Goal: Obtain resource: Obtain resource

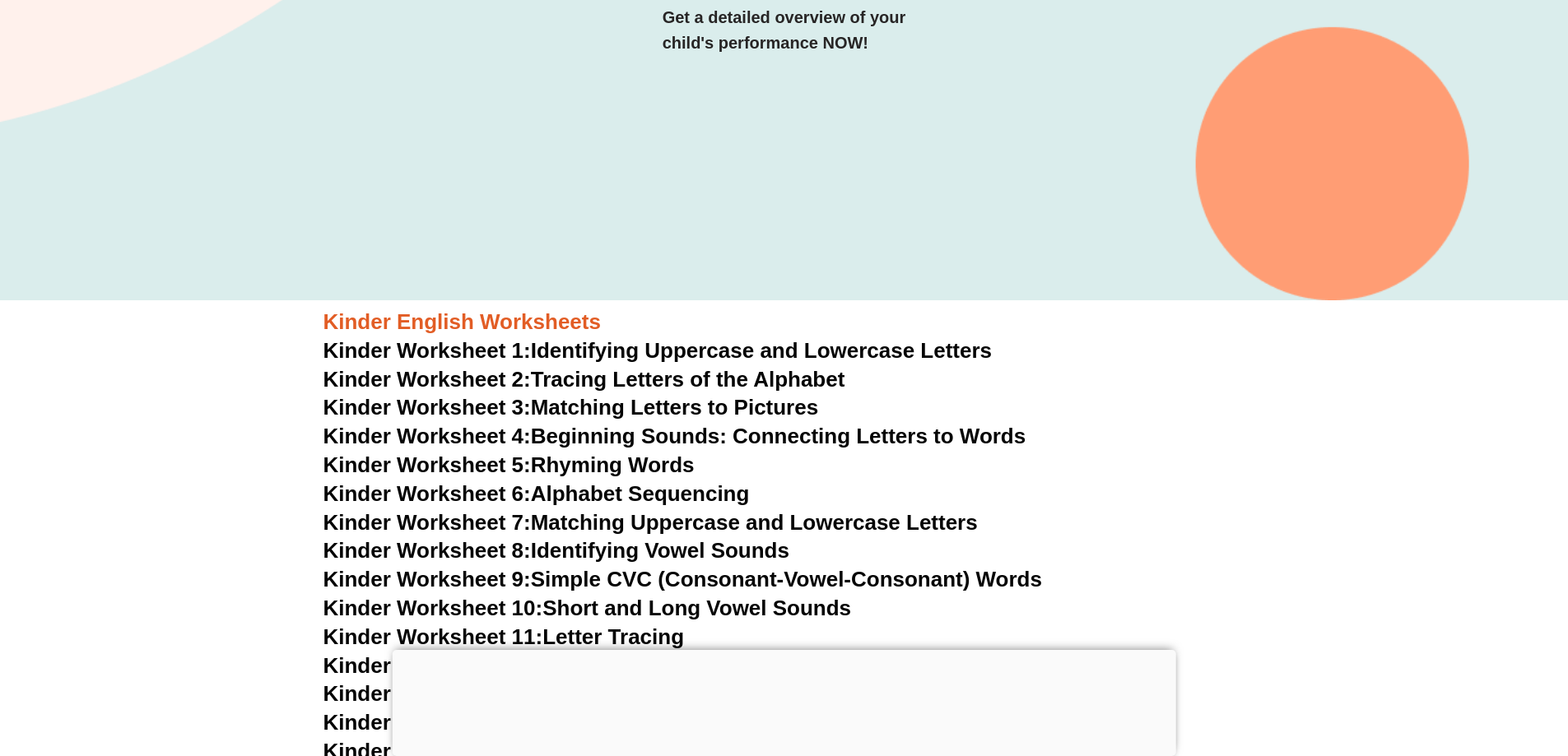
click at [477, 404] on span "Kinder Worksheet 3:" at bounding box center [426, 407] width 207 height 25
click at [459, 440] on span "Kinder Worksheet 4:" at bounding box center [426, 436] width 207 height 25
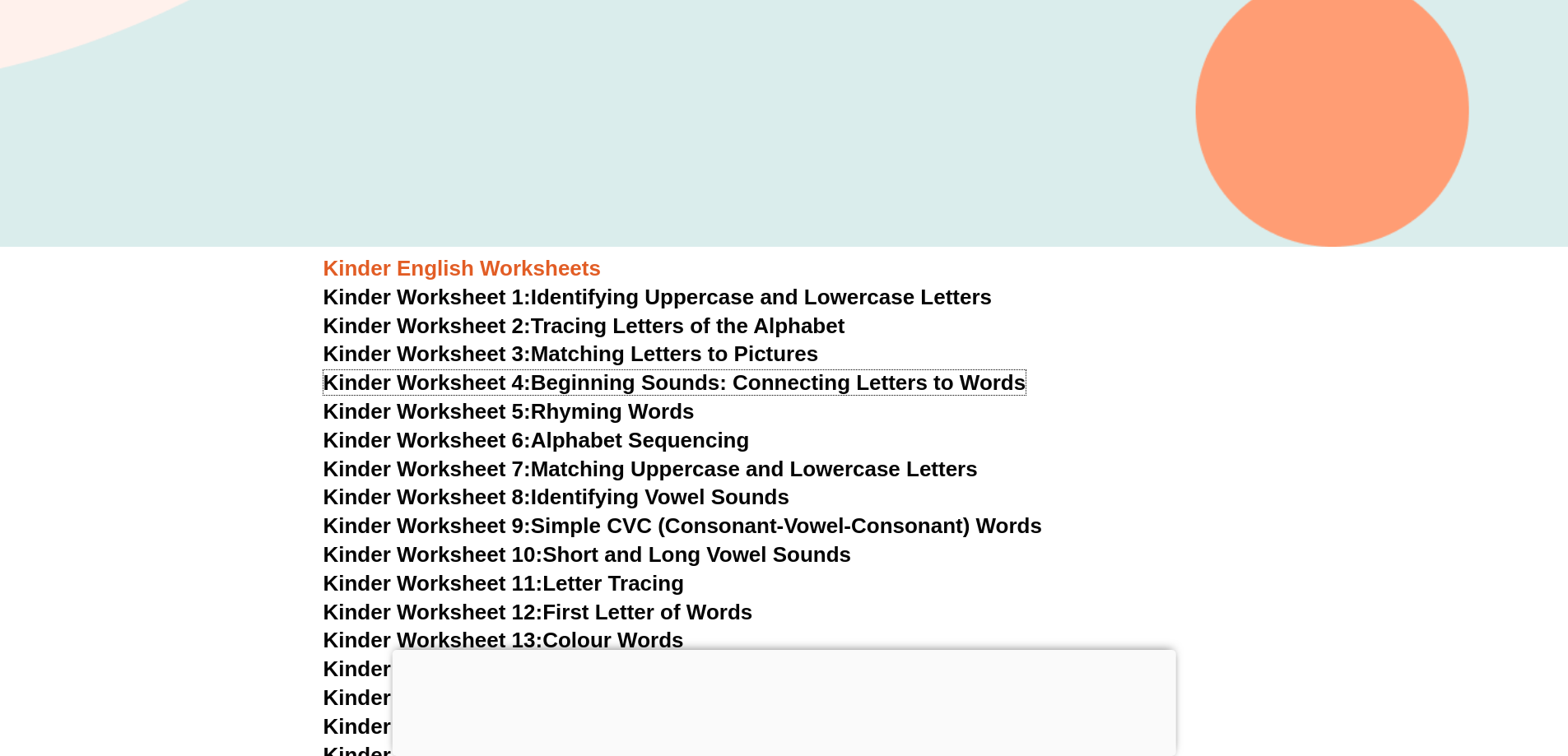
scroll to position [491, 0]
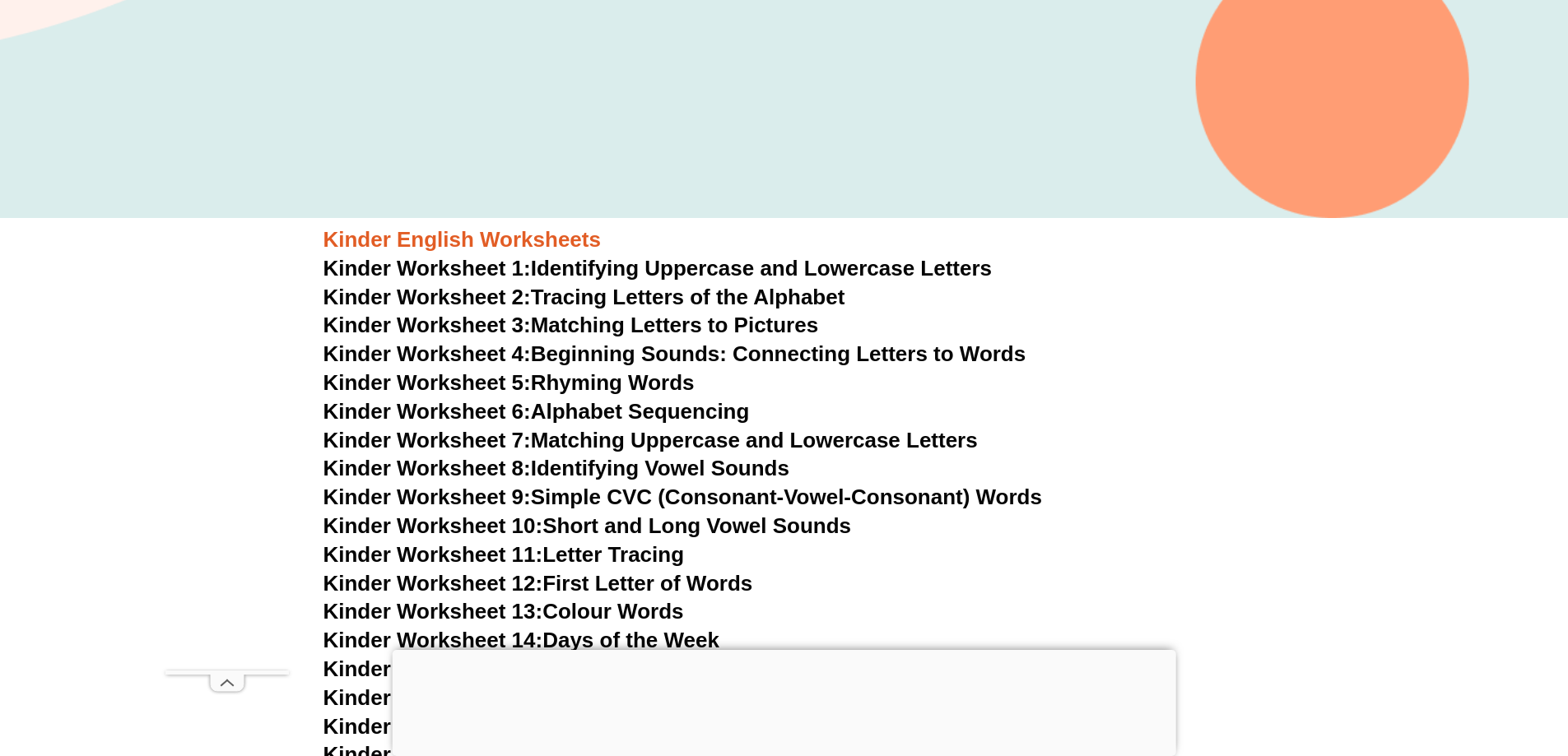
click at [572, 380] on link "Kinder Worksheet 5: Rhyming Words" at bounding box center [509, 383] width 371 height 25
click at [523, 418] on span "Kinder Worksheet 6:" at bounding box center [426, 411] width 207 height 25
click at [467, 438] on span "Kinder Worksheet 7:" at bounding box center [426, 440] width 207 height 25
click at [457, 477] on span "Kinder Worksheet 8:" at bounding box center [426, 468] width 207 height 25
click at [597, 495] on link "Kinder Worksheet 9: Simple CVC (Consonant-Vowel-Consonant) Words" at bounding box center [682, 497] width 718 height 25
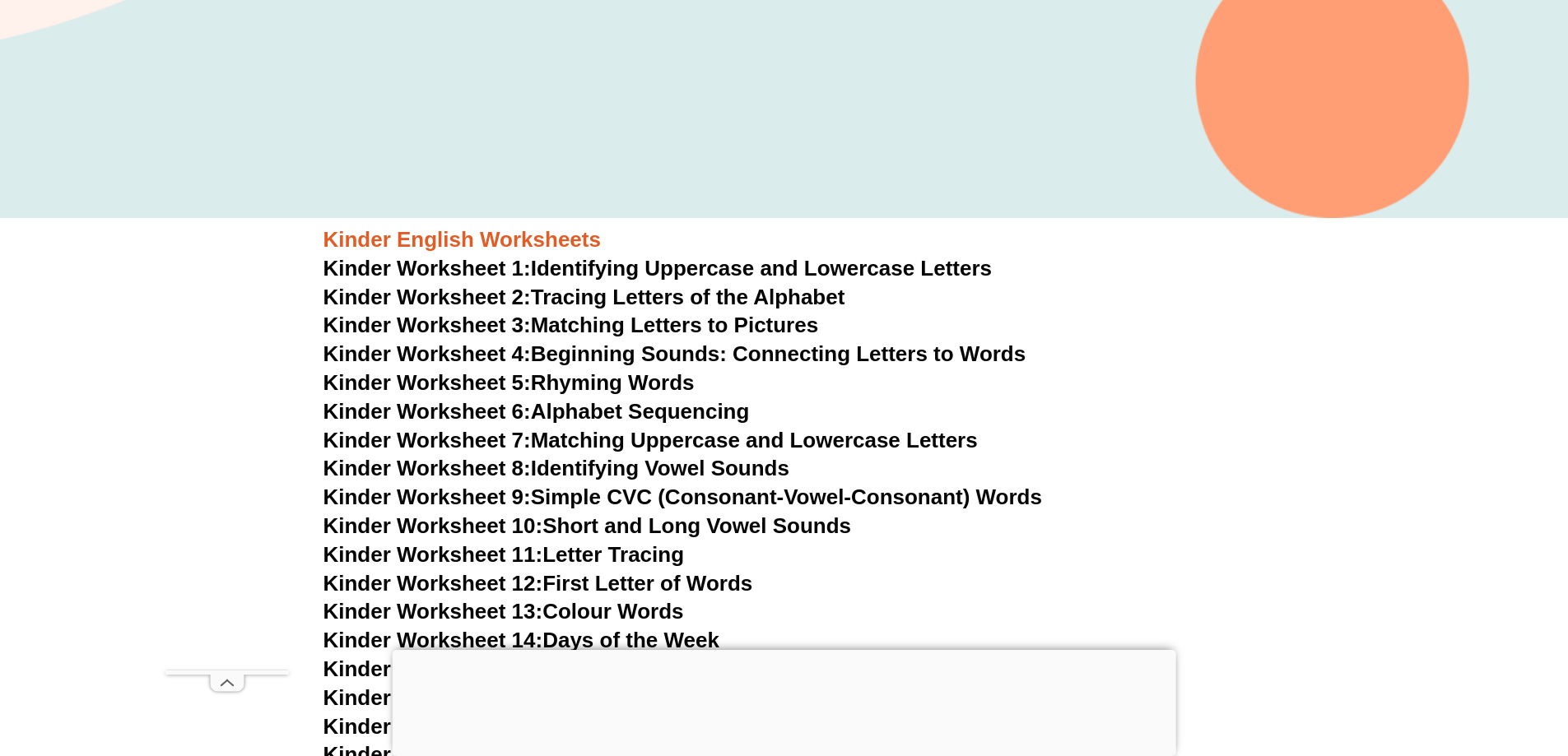
click at [445, 528] on span "Kinder Worksheet 10:" at bounding box center [433, 526] width 219 height 25
click at [566, 442] on link "Kinder Worksheet 7: Matching Uppercase and Lowercase Letters" at bounding box center [650, 440] width 654 height 25
click at [474, 611] on span "Kinder Worksheet 13:" at bounding box center [433, 611] width 219 height 25
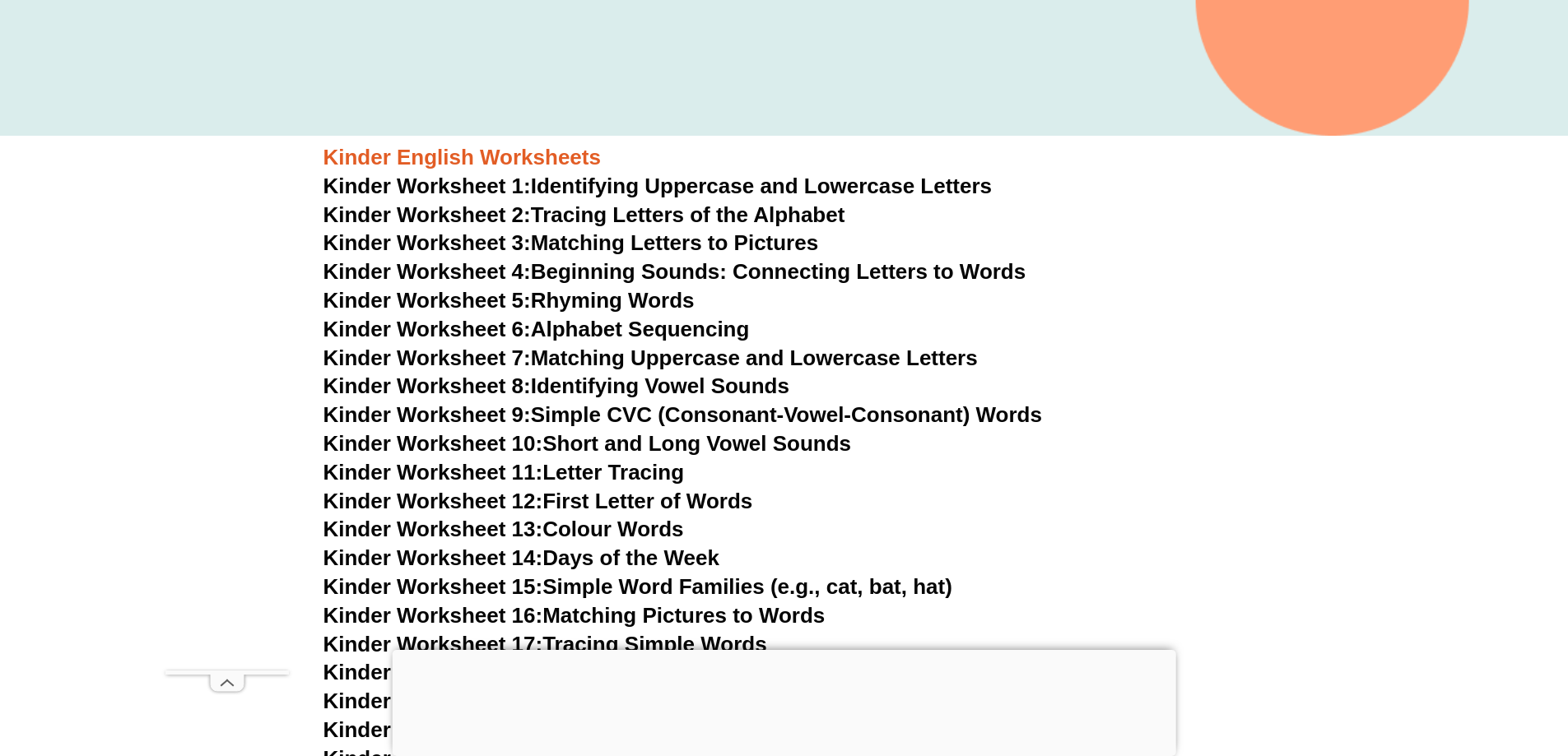
click at [557, 565] on link "Kinder Worksheet 14: Days of the Week" at bounding box center [521, 558] width 396 height 25
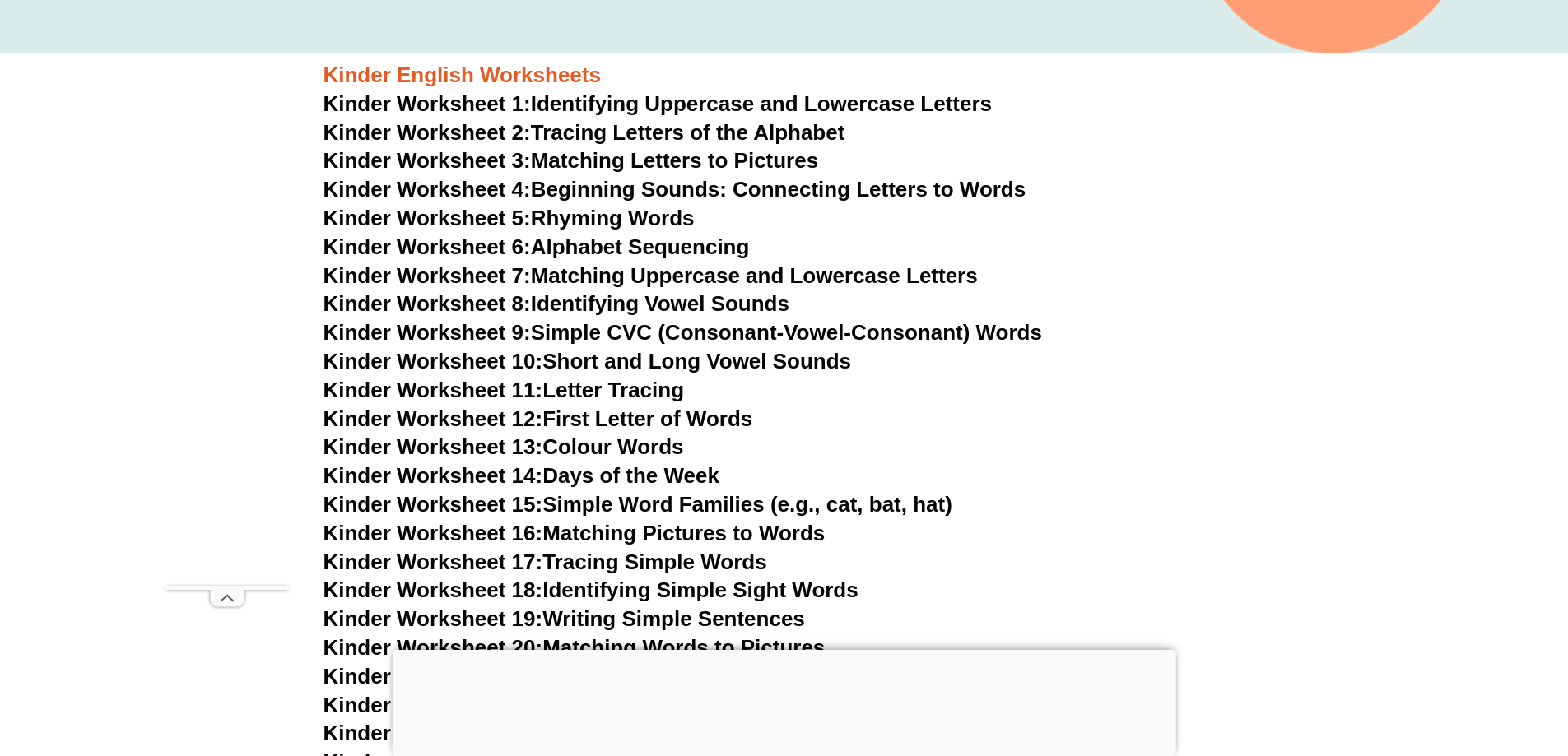
click at [577, 529] on link "Kinder Worksheet 16: Matching Pictures to Words" at bounding box center [574, 533] width 502 height 25
click at [562, 609] on link "Kinder Worksheet 19: Writing Simple Sentences" at bounding box center [564, 618] width 482 height 25
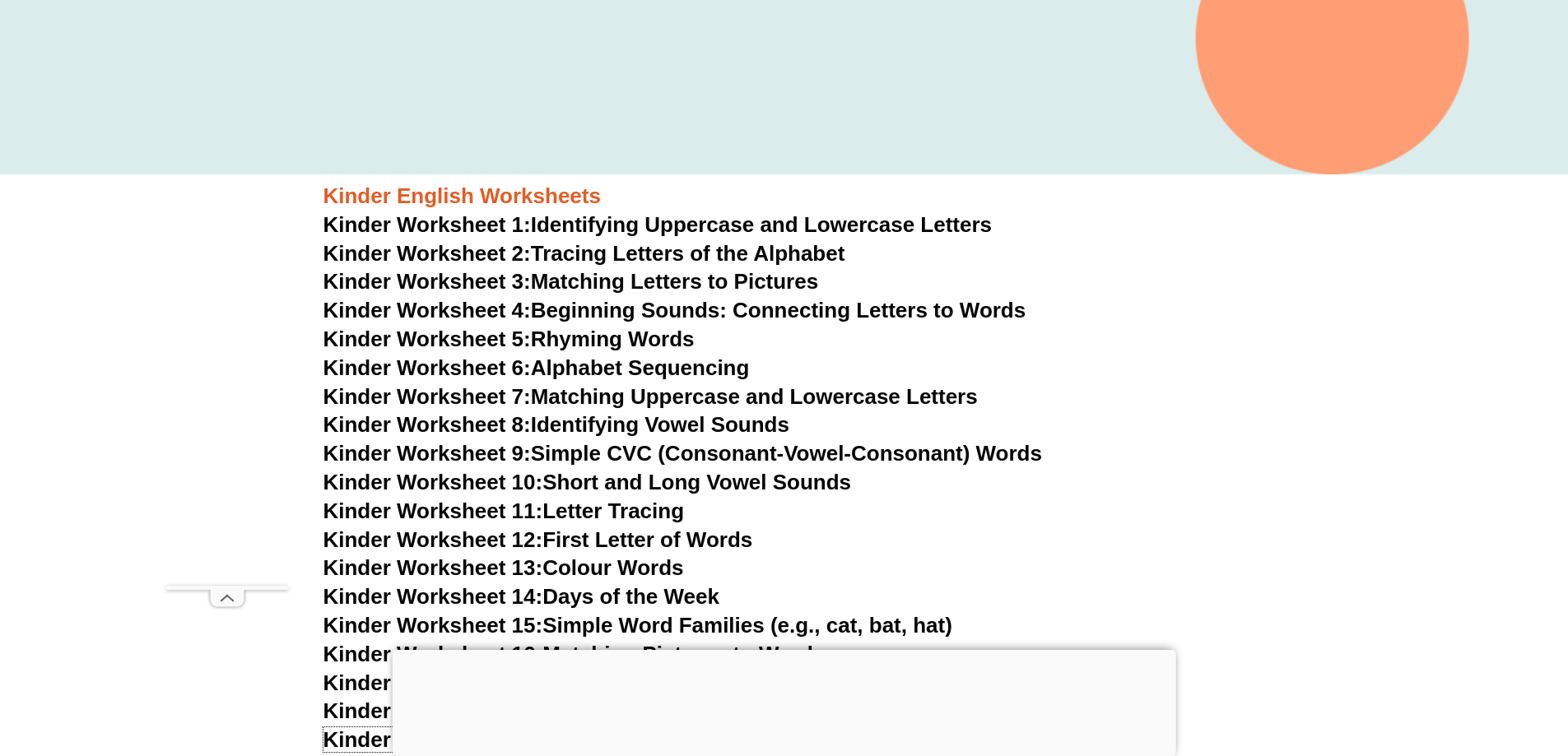
scroll to position [491, 0]
